Goal: Transaction & Acquisition: Purchase product/service

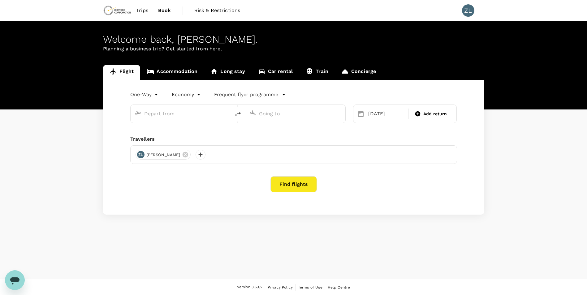
type input "Adelaide (ADL)"
type input "[GEOGRAPHIC_DATA] ([GEOGRAPHIC_DATA])"
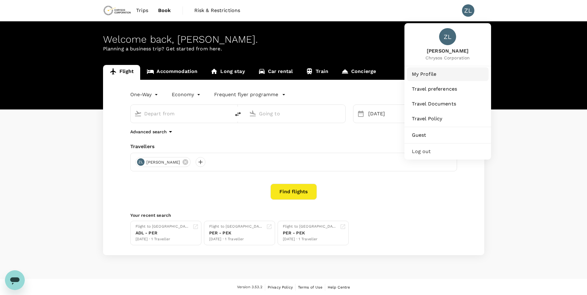
type input "Adelaide (ADL)"
type input "[GEOGRAPHIC_DATA] ([GEOGRAPHIC_DATA])"
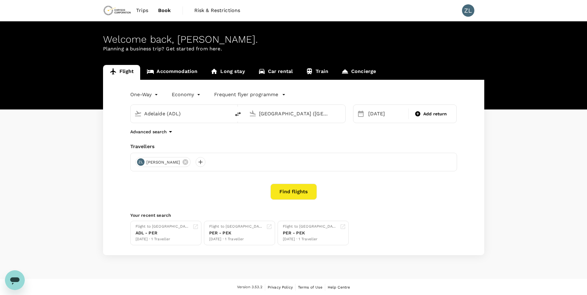
click at [144, 11] on span "Trips" at bounding box center [142, 10] width 12 height 7
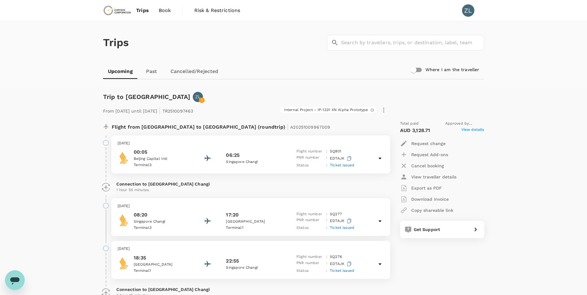
click at [434, 142] on p "Request change" at bounding box center [428, 143] width 34 height 6
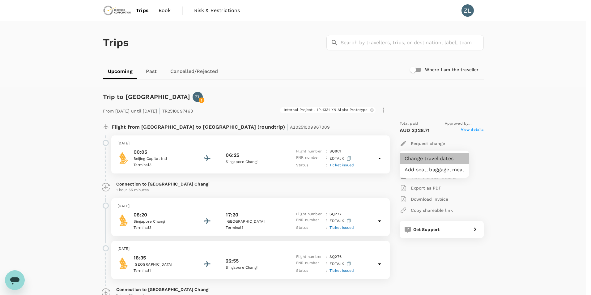
click at [433, 158] on li "Change travel dates" at bounding box center [434, 158] width 69 height 11
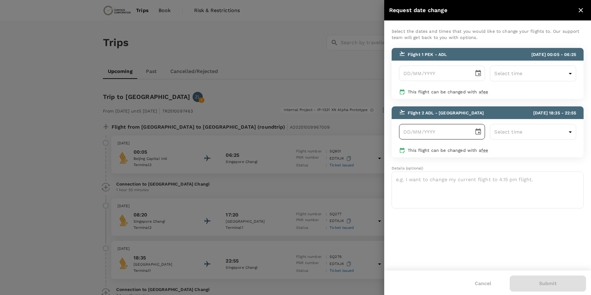
type input "DD/MM/YYYY"
click at [434, 135] on input "DD/MM/YYYY" at bounding box center [434, 131] width 71 height 15
click at [479, 132] on icon "Choose date" at bounding box center [478, 131] width 7 height 7
click at [474, 222] on button "31" at bounding box center [473, 221] width 11 height 11
type input "[DATE]"
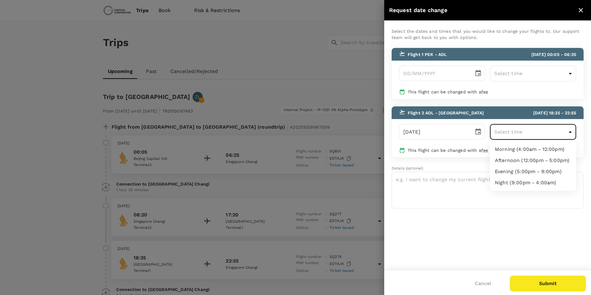
click at [520, 132] on body "Trips Book Risk & Restrictions ZL Trips ​ ​ Upcoming Past Cancelled/Rejected Wh…" at bounding box center [295, 273] width 591 height 546
click at [523, 182] on li "Night (9:00pm - 4:00am)" at bounding box center [533, 182] width 86 height 11
type input "21:00-04:00"
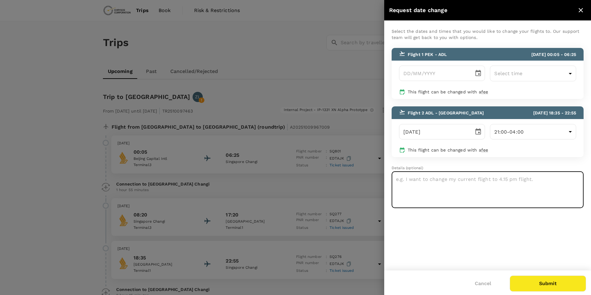
click at [472, 191] on textarea at bounding box center [488, 189] width 192 height 37
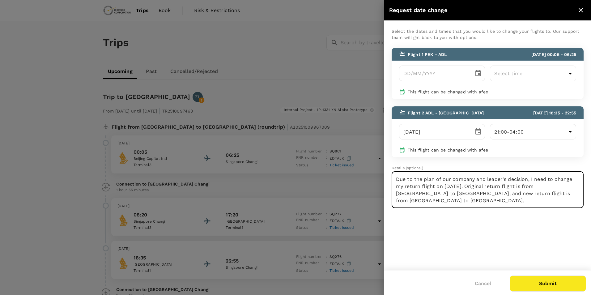
scroll to position [38, 0]
click at [407, 197] on textarea "Hi TruTrip This is an consulting email to see if I could change my flight. Due …" at bounding box center [488, 189] width 192 height 37
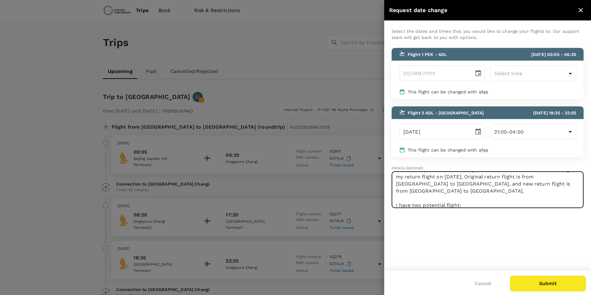
scroll to position [57, 0]
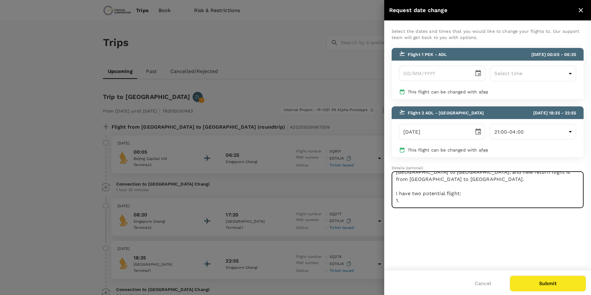
click at [411, 189] on textarea "Hi TruTrip This is an consulting email to see if I could change my flight. Due …" at bounding box center [488, 189] width 192 height 37
click at [454, 187] on textarea "Hi TruTrip This is an consulting email to see if I could change my flight. Due …" at bounding box center [488, 189] width 192 height 37
click at [546, 186] on textarea "Hi TruTrip This is an consulting email to see if I could change my flight. Due …" at bounding box center [488, 189] width 192 height 37
click at [544, 186] on textarea "Hi TruTrip This is an consulting email to see if I could change my flight. Due …" at bounding box center [488, 189] width 192 height 37
click at [547, 186] on textarea "Hi TruTrip This is an consulting email to see if I could change my flight. Due …" at bounding box center [488, 189] width 192 height 37
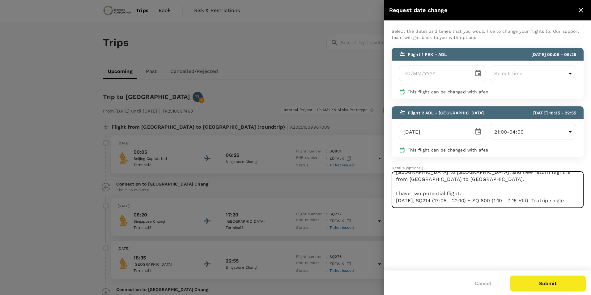
click at [547, 186] on textarea "Hi TruTrip This is an consulting email to see if I could change my flight. Due …" at bounding box center [488, 189] width 192 height 37
click at [575, 185] on textarea "Hi TruTrip This is an consulting email to see if I could change my flight. Due …" at bounding box center [488, 189] width 192 height 37
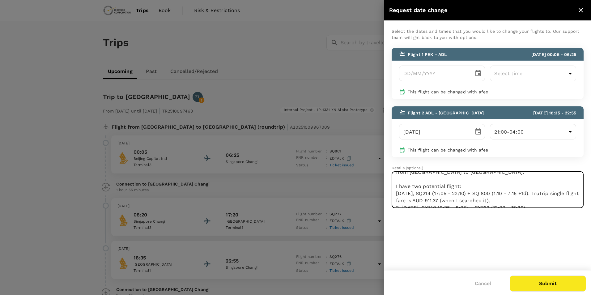
drag, startPoint x: 541, startPoint y: 187, endPoint x: 546, endPoint y: 192, distance: 7.9
click at [546, 192] on textarea "Hi TruTrip This is an consulting email to see if I could change my flight. Due …" at bounding box center [488, 189] width 192 height 37
click at [544, 202] on textarea "Hi TruTrip This is an consulting email to see if I could change my flight. Due …" at bounding box center [488, 189] width 192 height 37
paste textarea "ruTrip single flight fare is AUD 911.37 (when I searched it)."
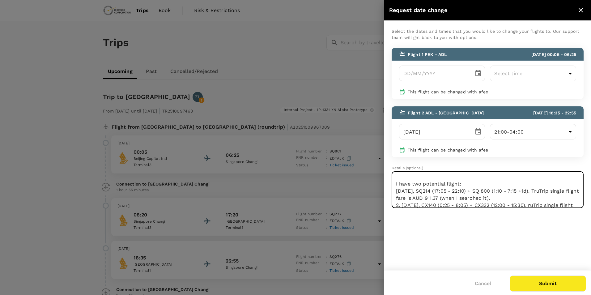
click at [526, 197] on textarea "Hi TruTrip This is an consulting email to see if I could change my flight. Due …" at bounding box center [488, 189] width 192 height 37
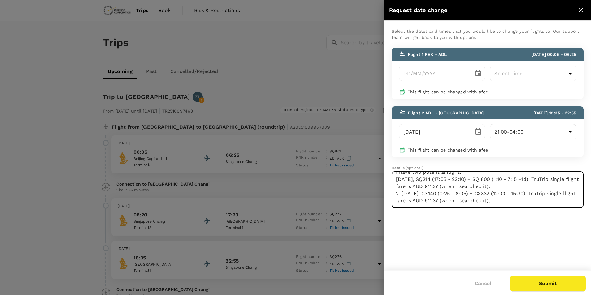
drag, startPoint x: 426, startPoint y: 187, endPoint x: 432, endPoint y: 188, distance: 6.3
click at [432, 188] on textarea "Hi TruTrip This is an consulting email to see if I could change my flight. Due …" at bounding box center [488, 189] width 192 height 37
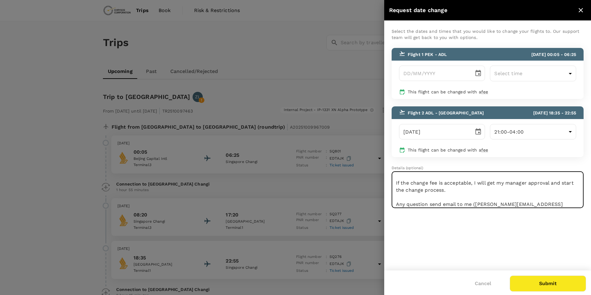
scroll to position [157, 0]
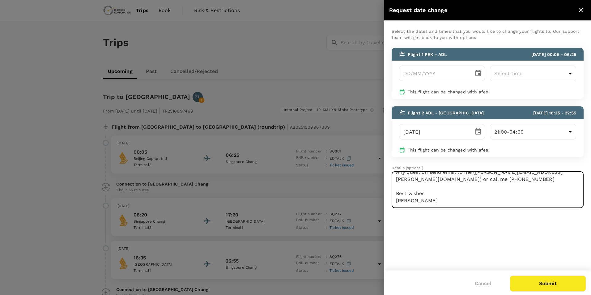
click at [424, 205] on textarea "Hi TruTrip This is an consulting email to see if I could change my flight. Due …" at bounding box center [488, 189] width 192 height 37
type textarea "Hi TruTrip This is an consulting email to see if I could change my flight. Due …"
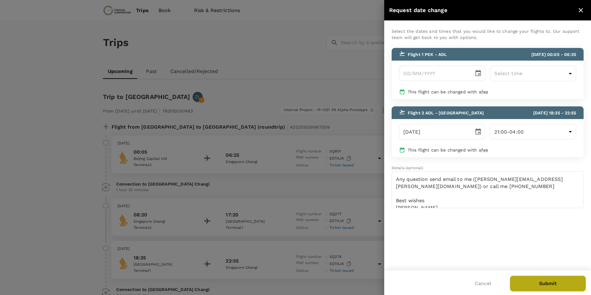
click at [548, 282] on button "Submit" at bounding box center [548, 284] width 76 height 16
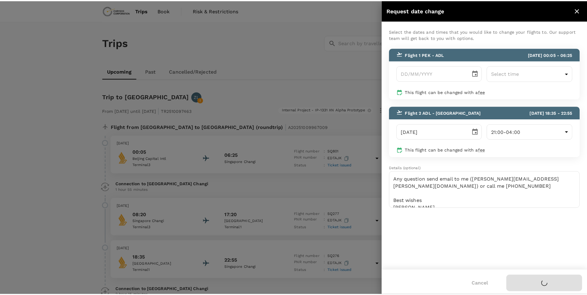
scroll to position [0, 0]
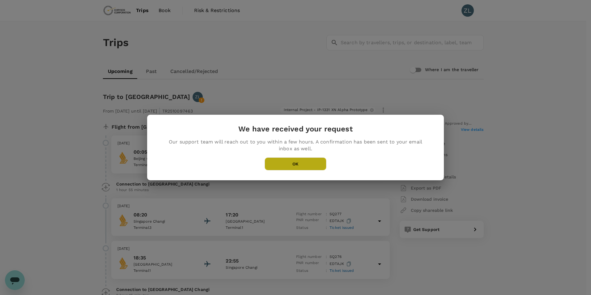
click at [292, 161] on button "OK" at bounding box center [296, 163] width 62 height 13
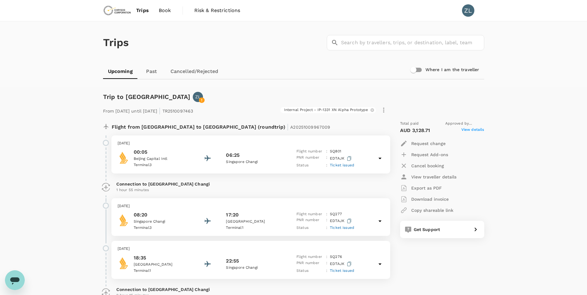
click at [166, 10] on span "Book" at bounding box center [165, 10] width 12 height 7
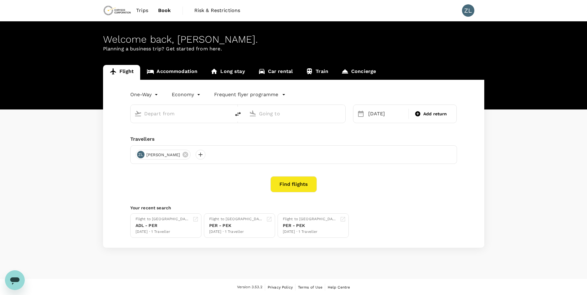
type input "Adelaide (ADL)"
type input "[GEOGRAPHIC_DATA] ([GEOGRAPHIC_DATA])"
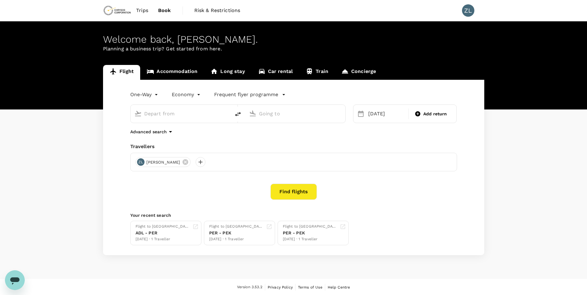
click at [176, 74] on link "Accommodation" at bounding box center [172, 72] width 64 height 15
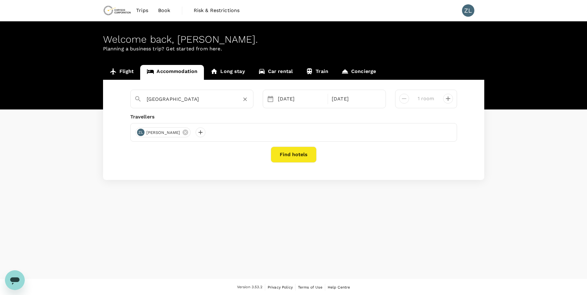
click at [170, 101] on input "[GEOGRAPHIC_DATA]" at bounding box center [189, 99] width 85 height 10
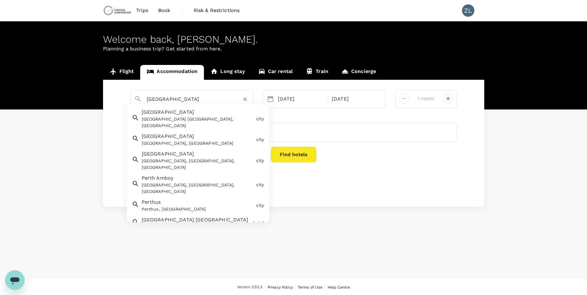
click at [196, 119] on div "[GEOGRAPHIC_DATA] [GEOGRAPHIC_DATA], [GEOGRAPHIC_DATA]" at bounding box center [198, 122] width 112 height 13
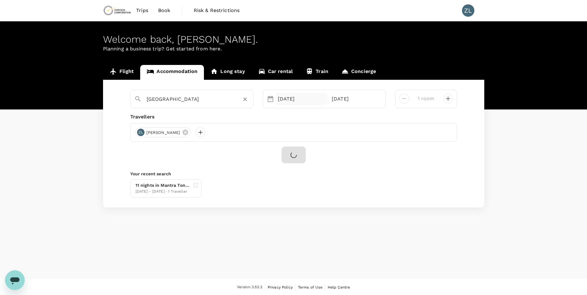
type input "[GEOGRAPHIC_DATA]"
click at [296, 101] on div "[DATE]" at bounding box center [300, 99] width 51 height 12
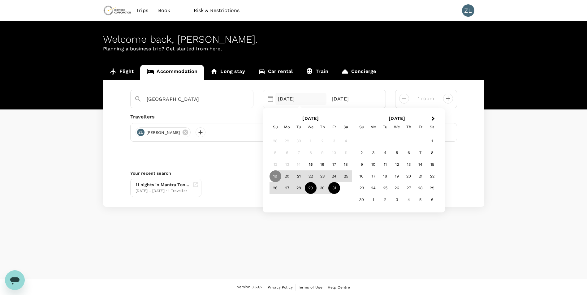
click at [312, 189] on div "29" at bounding box center [311, 188] width 12 height 12
click at [335, 189] on div "31" at bounding box center [334, 188] width 12 height 12
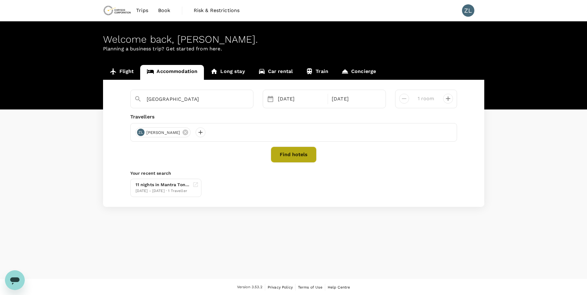
click at [291, 154] on button "Find hotels" at bounding box center [294, 155] width 46 height 16
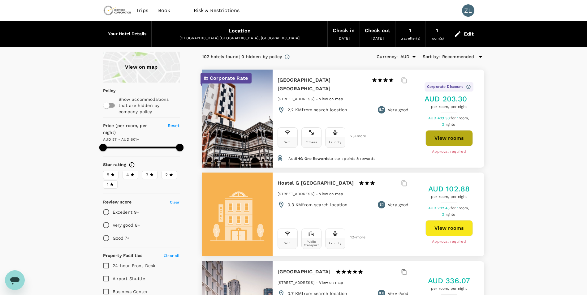
click at [452, 133] on button "View rooms" at bounding box center [448, 138] width 47 height 16
type input "599.67"
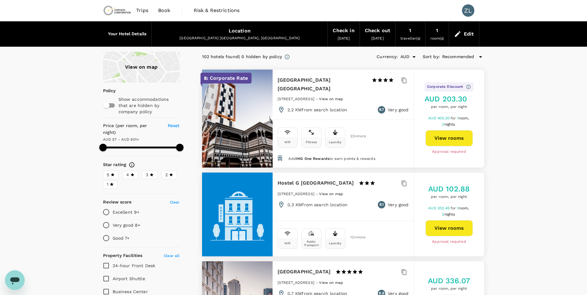
click at [162, 11] on span "Book" at bounding box center [164, 10] width 12 height 7
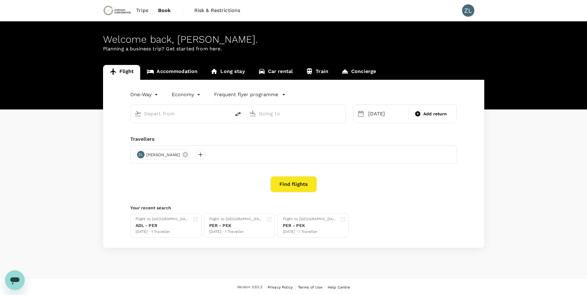
type input "Adelaide (ADL)"
type input "[GEOGRAPHIC_DATA] ([GEOGRAPHIC_DATA])"
click at [144, 94] on body "Trips Book Risk & Restrictions ZL Welcome back , [PERSON_NAME] . Planning a bus…" at bounding box center [293, 148] width 587 height 296
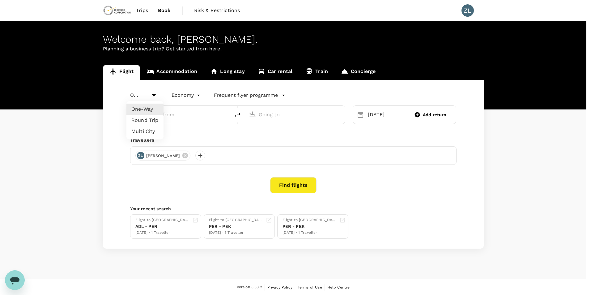
type input "Adelaide (ADL)"
type input "[GEOGRAPHIC_DATA] ([GEOGRAPHIC_DATA])"
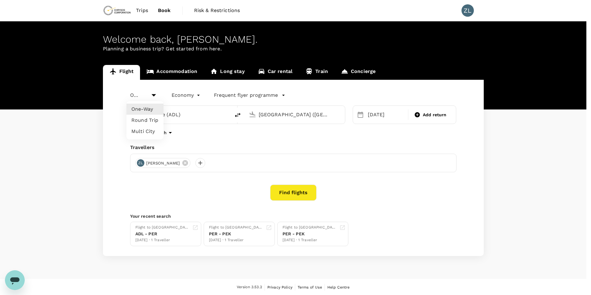
click at [226, 136] on div at bounding box center [295, 147] width 591 height 295
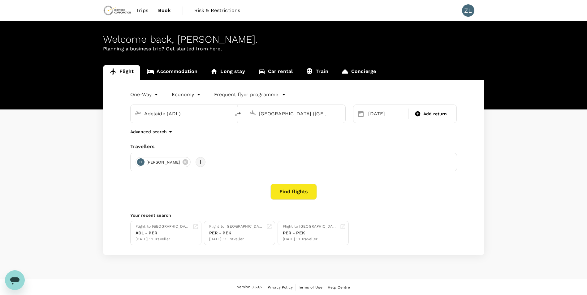
click at [196, 160] on div at bounding box center [201, 162] width 10 height 10
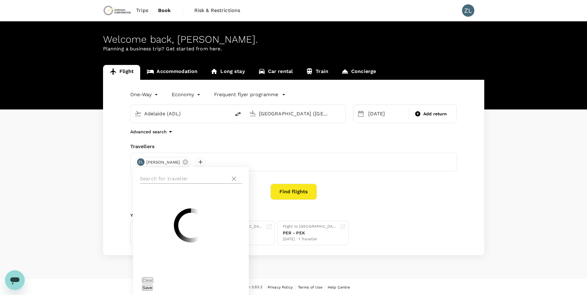
scroll to position [1, 0]
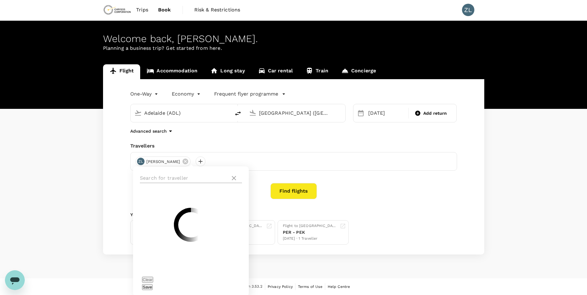
click at [180, 181] on input "text" at bounding box center [184, 178] width 88 height 10
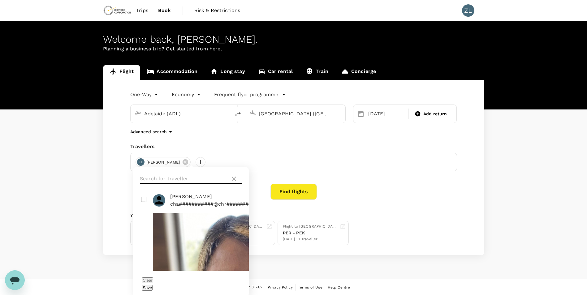
scroll to position [0, 0]
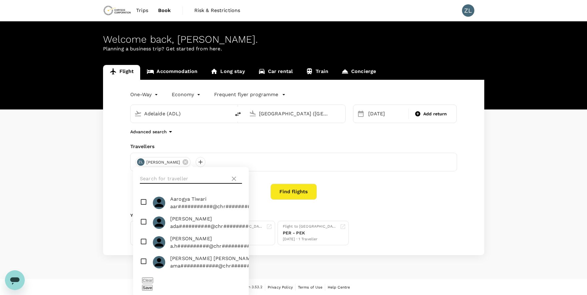
click at [441, 195] on div "Find flights" at bounding box center [293, 192] width 327 height 16
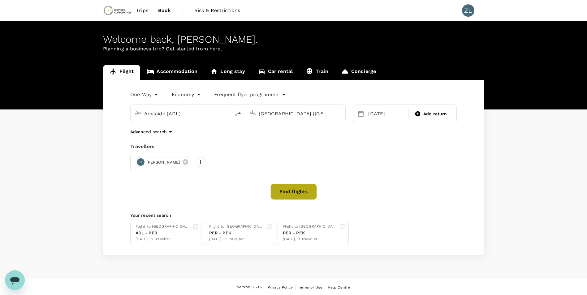
click at [289, 191] on button "Find flights" at bounding box center [293, 192] width 46 height 16
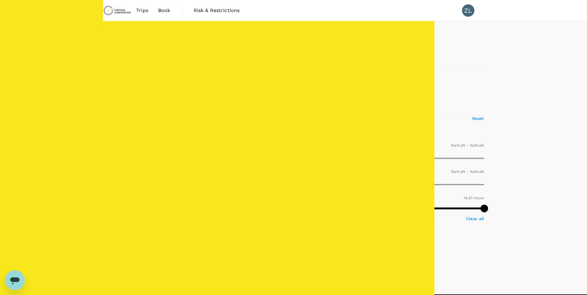
type input "AUD"
type input "1440"
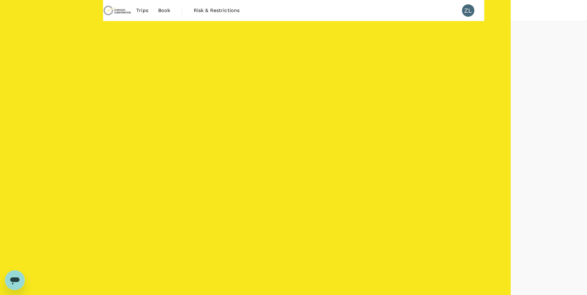
type input "885"
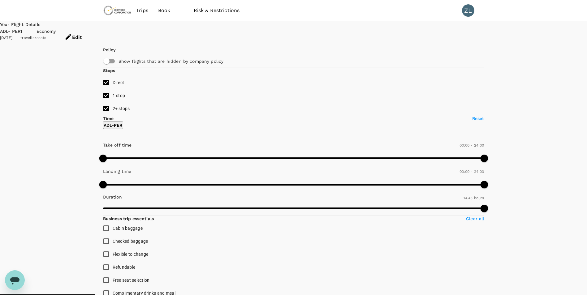
click at [121, 111] on span "2+ stops" at bounding box center [121, 108] width 17 height 5
click at [113, 115] on input "2+ stops" at bounding box center [106, 108] width 13 height 13
checkbox input "false"
click at [20, 30] on div "ADL - PER" at bounding box center [10, 31] width 20 height 7
click at [91, 34] on button "Edit" at bounding box center [73, 37] width 35 height 19
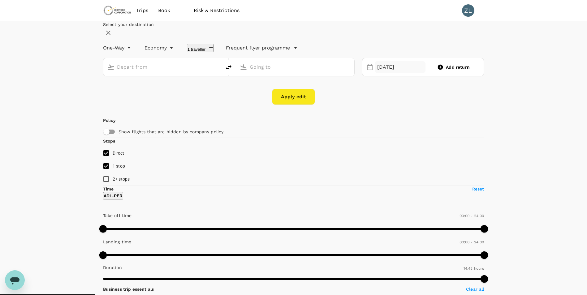
type input "Adelaide (ADL)"
type input "[GEOGRAPHIC_DATA] ([GEOGRAPHIC_DATA])"
click at [383, 73] on div "[DATE]" at bounding box center [400, 67] width 51 height 12
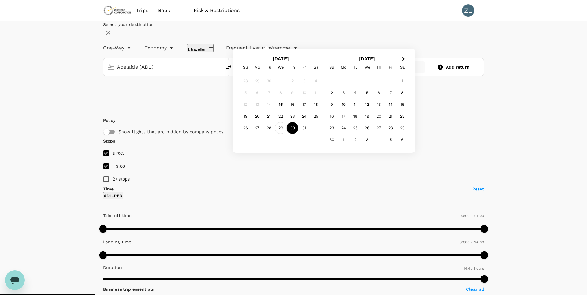
click at [286, 134] on div "29" at bounding box center [281, 128] width 12 height 12
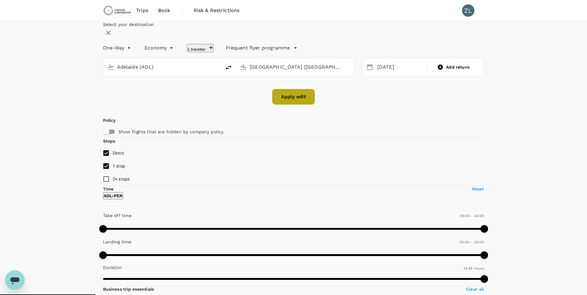
click at [303, 105] on button "Apply edit" at bounding box center [293, 97] width 43 height 16
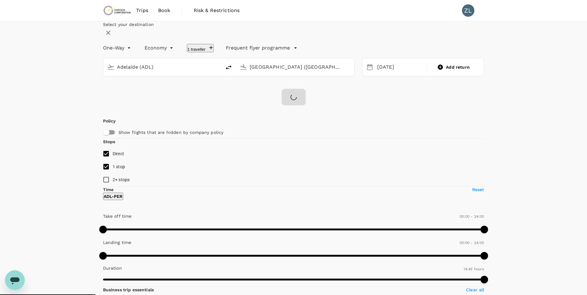
checkbox input "false"
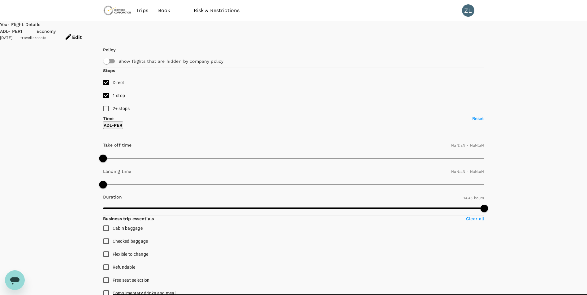
type input "1440"
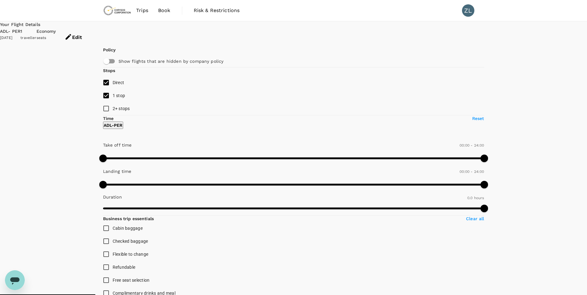
type input "860"
checkbox input "true"
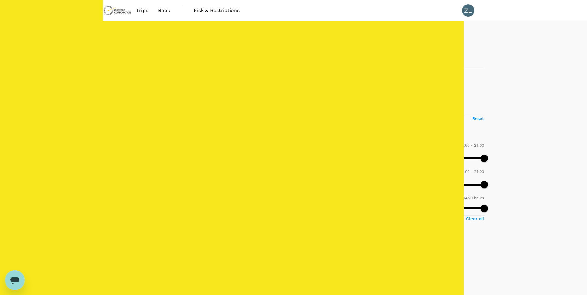
type input "900"
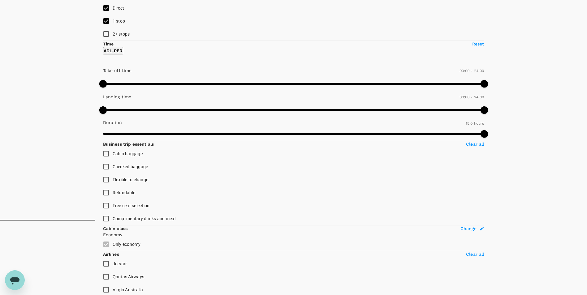
scroll to position [62, 0]
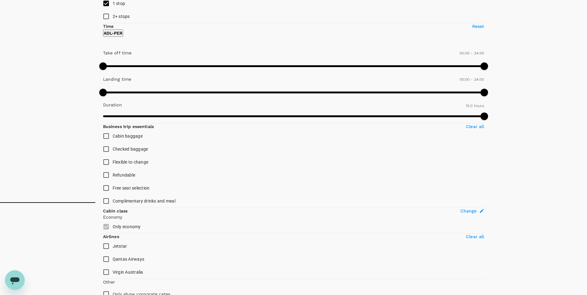
scroll to position [122, 0]
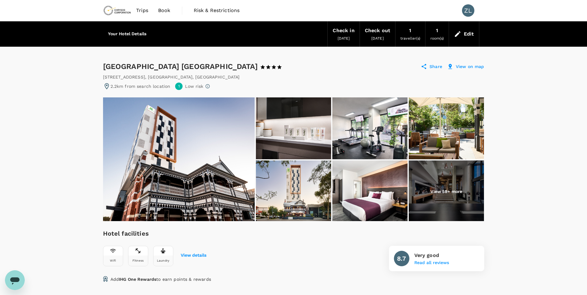
click at [469, 33] on div "Edit" at bounding box center [469, 34] width 10 height 9
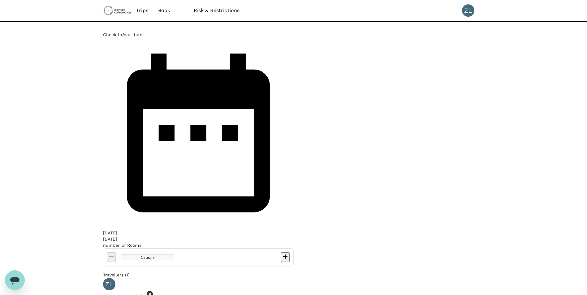
click at [173, 7] on link "Book" at bounding box center [164, 10] width 22 height 21
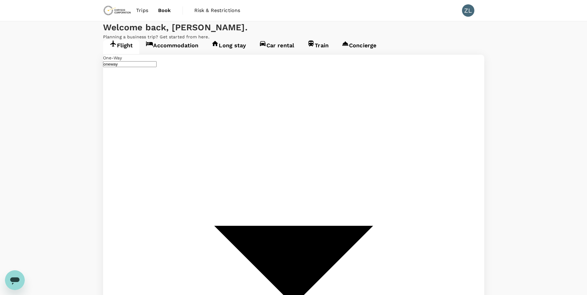
type input "Adelaide (ADL)"
type input "[GEOGRAPHIC_DATA] ([GEOGRAPHIC_DATA])"
click at [143, 7] on span "Trips" at bounding box center [142, 10] width 12 height 7
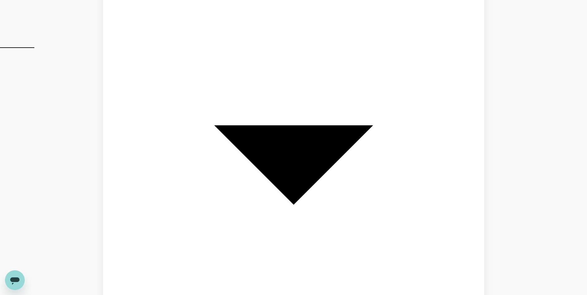
scroll to position [247, 0]
